Goal: Consume media (video, audio)

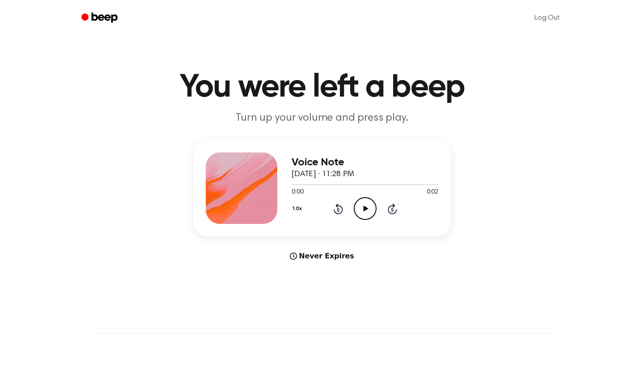
click at [370, 208] on icon "Play Audio" at bounding box center [365, 208] width 23 height 23
click at [365, 210] on icon "Play Audio" at bounding box center [365, 208] width 23 height 23
